Goal: Task Accomplishment & Management: Complete application form

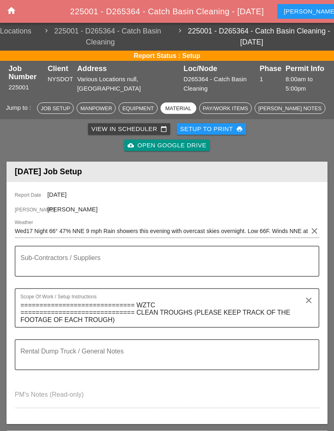
scroll to position [1027, 0]
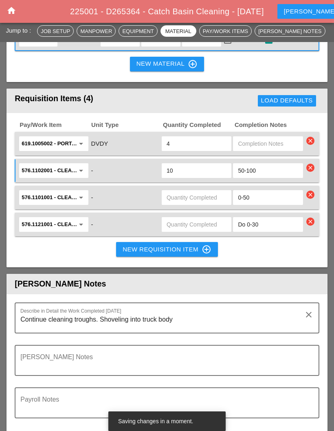
type input "10"
click at [190, 204] on input "text" at bounding box center [197, 197] width 60 height 13
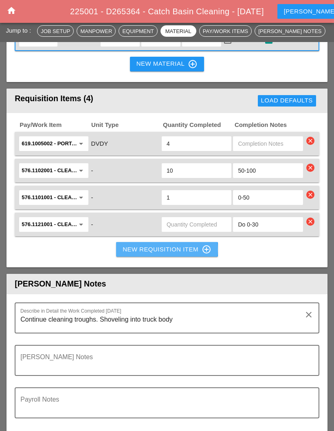
type input "1"
click at [174, 254] on div "New Requisition Item control_point" at bounding box center [167, 249] width 89 height 10
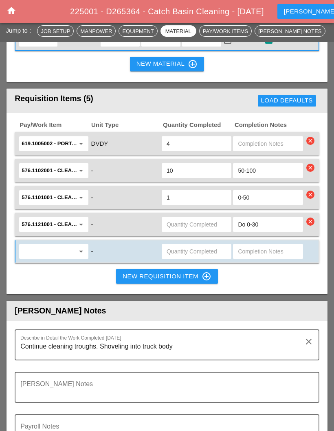
click at [74, 229] on input "576.1121001 - CLEAN PIPES & DOWNSPOUTS - 0 TO 30 FT" at bounding box center [48, 224] width 53 height 13
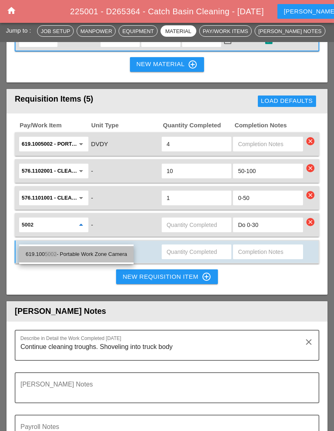
click at [106, 249] on div "619.100 5002 - Portable Work Zone Camera" at bounding box center [77, 254] width 102 height 10
type input "619.1005002 - Portable Work Zone Camera"
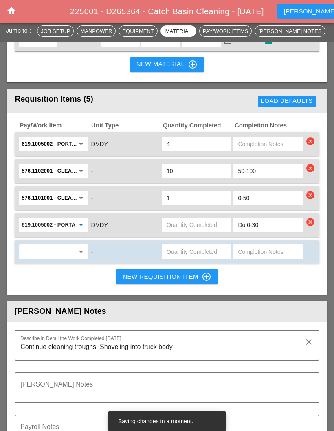
click at [268, 231] on input "Do 0-30" at bounding box center [268, 224] width 60 height 13
type input "D"
type input "Wzcam"
click at [195, 231] on input "text" at bounding box center [197, 224] width 60 height 13
type input "2"
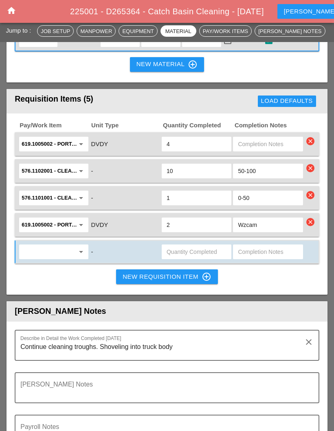
type input "2"
click at [214, 105] on div "Load Defaults" at bounding box center [247, 101] width 146 height 16
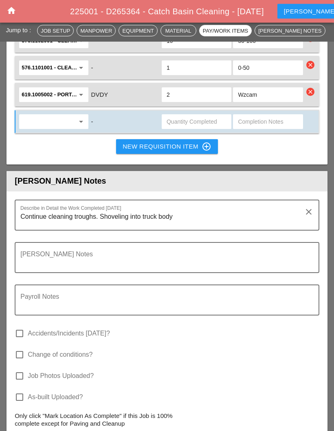
scroll to position [1157, 0]
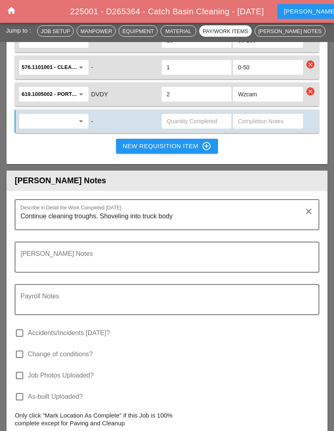
click at [222, 227] on textarea "Continue cleaning troughs. Shoveling into truck body" at bounding box center [163, 220] width 287 height 20
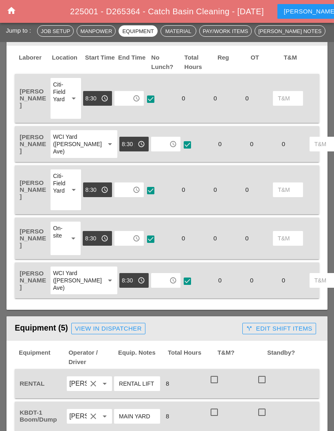
scroll to position [402, 0]
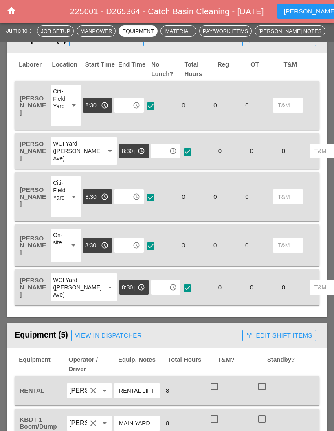
type textarea "Continue cleaning troughs. Shoveling into truck body. Trough length all in feet…"
click at [128, 108] on input "text" at bounding box center [123, 105] width 13 height 13
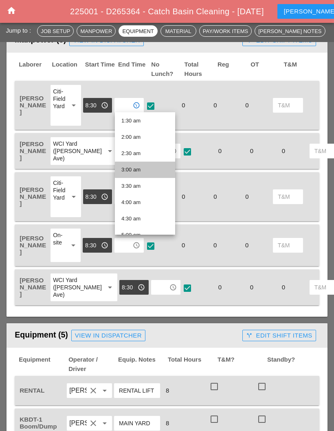
scroll to position [57, 0]
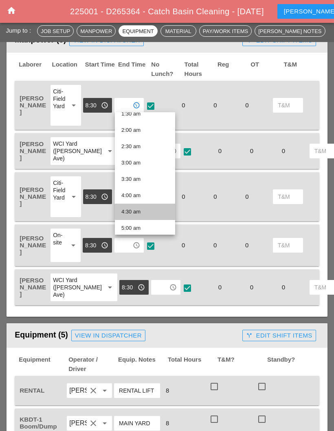
click at [140, 213] on div "4:30 am" at bounding box center [145, 212] width 47 height 10
type input "4:30 am"
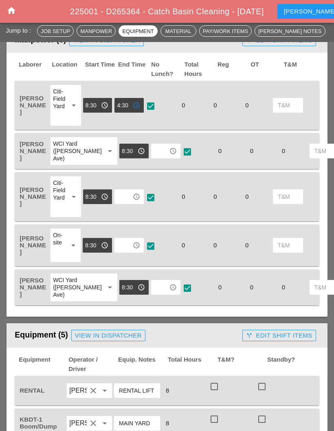
click at [154, 148] on input "text" at bounding box center [160, 150] width 13 height 13
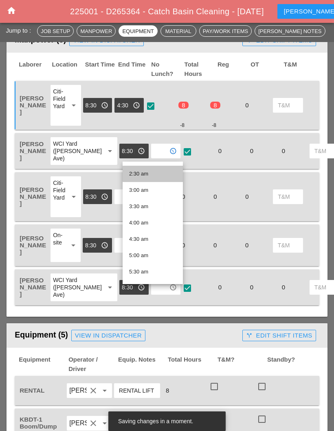
scroll to position [81, 0]
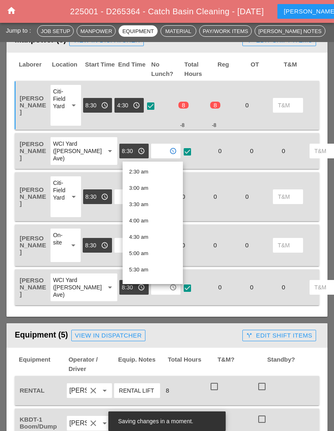
click at [146, 251] on div "5:00 am" at bounding box center [152, 253] width 47 height 10
type input "5:00 am"
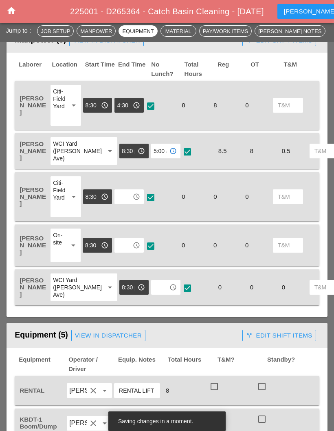
click at [139, 200] on icon "access_time" at bounding box center [136, 196] width 7 height 7
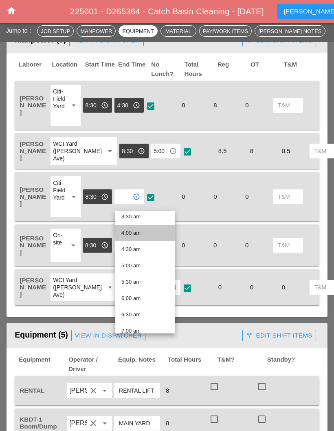
scroll to position [119, 0]
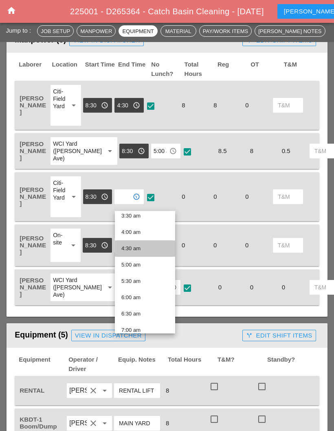
click at [140, 246] on div "4:30 am" at bounding box center [145, 249] width 47 height 10
type input "4:30 am"
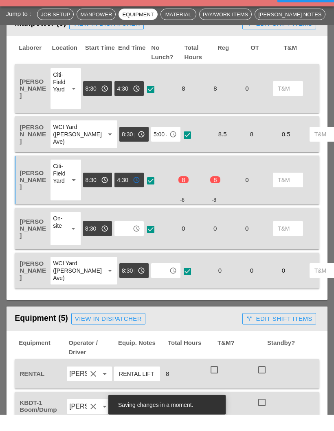
click at [121, 239] on input "text" at bounding box center [123, 245] width 13 height 13
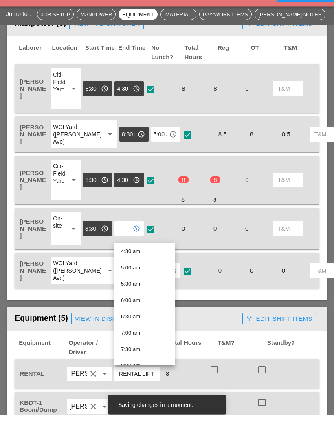
scroll to position [133, 0]
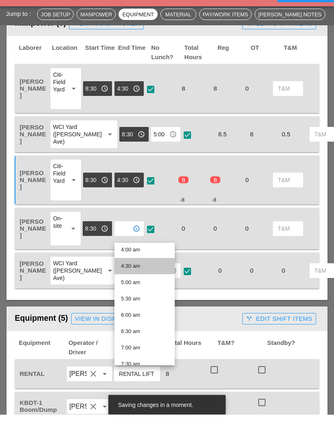
click at [138, 278] on div "4:30 am" at bounding box center [144, 283] width 47 height 10
type input "4:30 am"
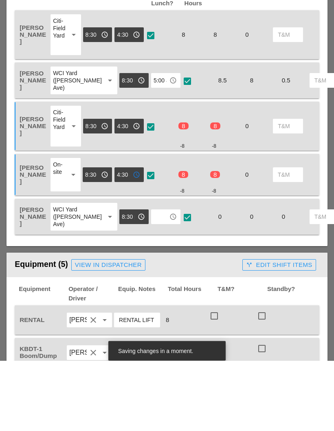
click at [154, 281] on input "text" at bounding box center [160, 287] width 13 height 13
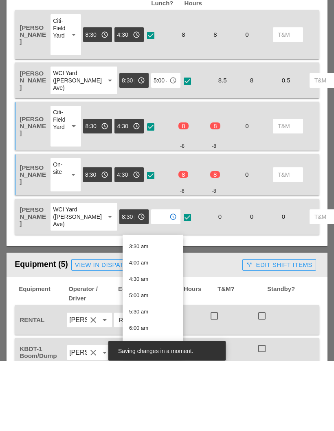
scroll to position [114, 0]
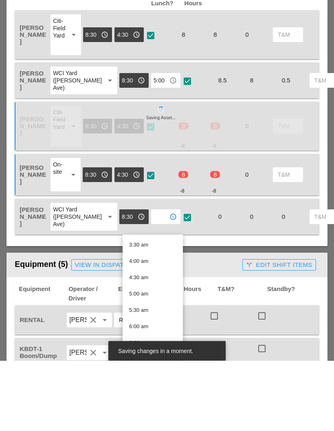
click at [144, 343] on div "4:30 am" at bounding box center [152, 348] width 47 height 10
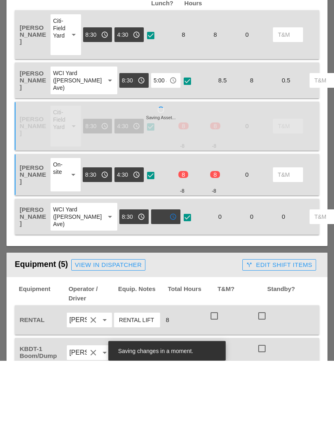
type input "4:30 am"
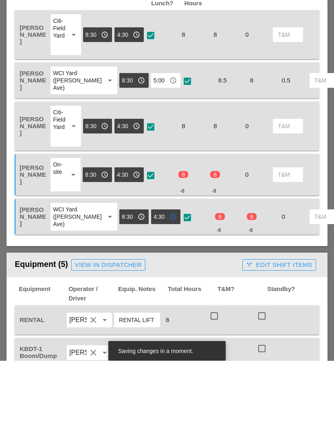
click at [194, 327] on div "Equipment (5) View in Dispatcher" at bounding box center [127, 335] width 225 height 16
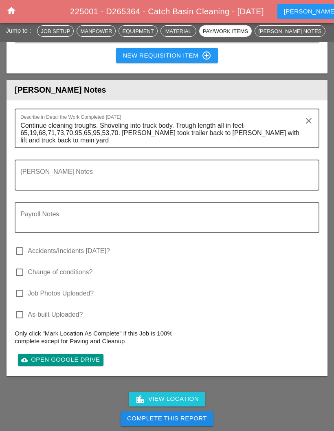
scroll to position [1257, 0]
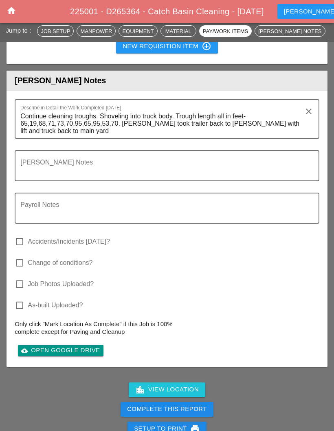
click at [35, 288] on label "Job Photos Uploaded?" at bounding box center [61, 284] width 66 height 8
checkbox input "true"
click at [167, 414] on div "Complete This Report" at bounding box center [167, 408] width 80 height 9
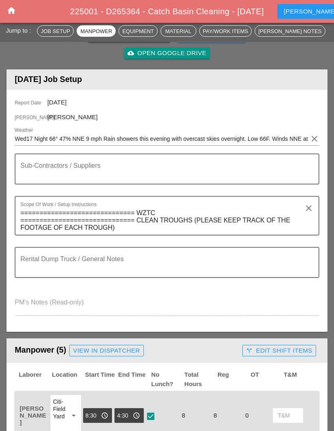
scroll to position [66, 0]
